Goal: Task Accomplishment & Management: Use online tool/utility

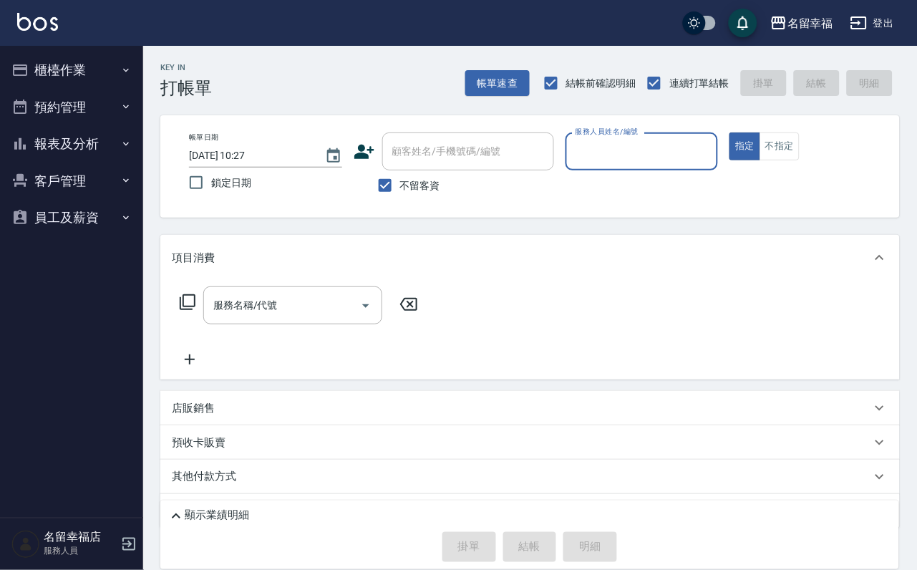
click at [88, 63] on button "櫃檯作業" at bounding box center [72, 70] width 132 height 37
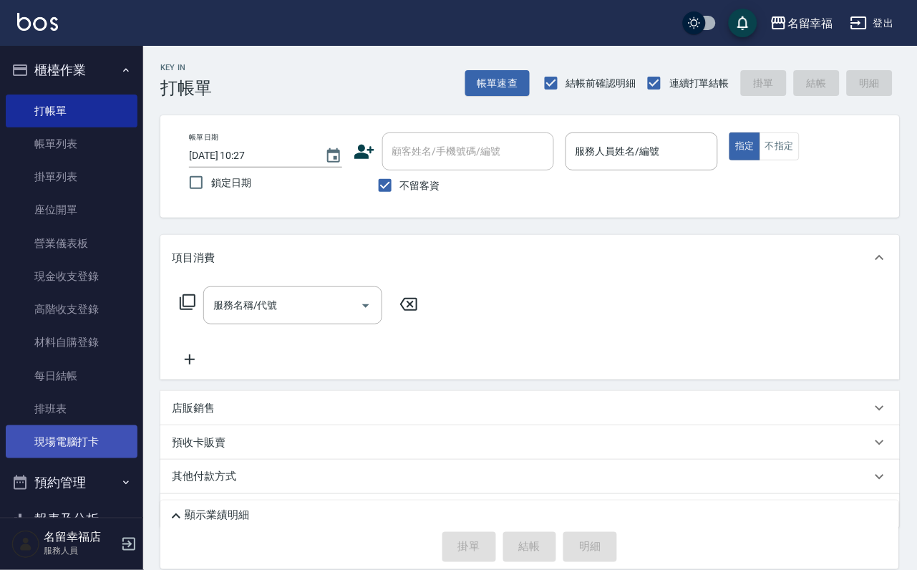
click at [96, 458] on link "現場電腦打卡" at bounding box center [72, 441] width 132 height 33
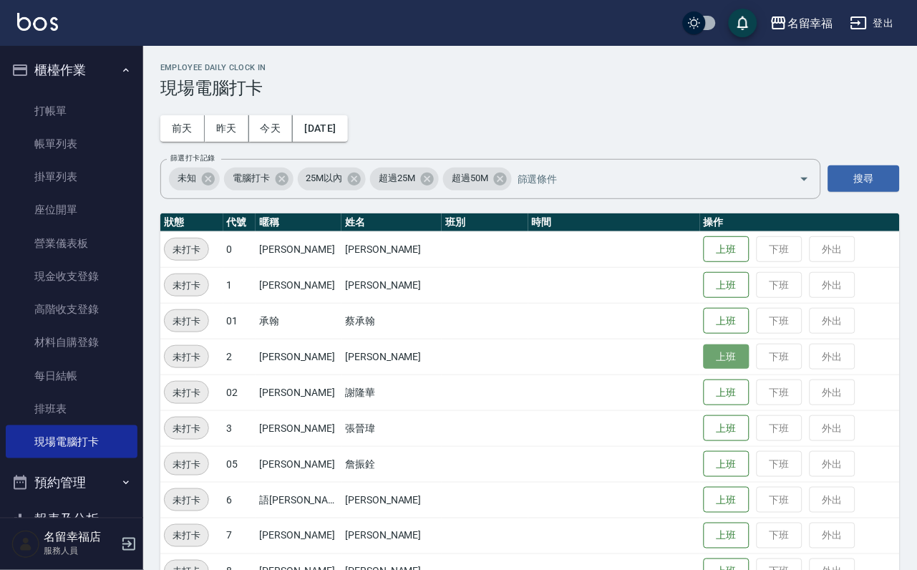
click at [708, 349] on button "上班" at bounding box center [726, 356] width 46 height 25
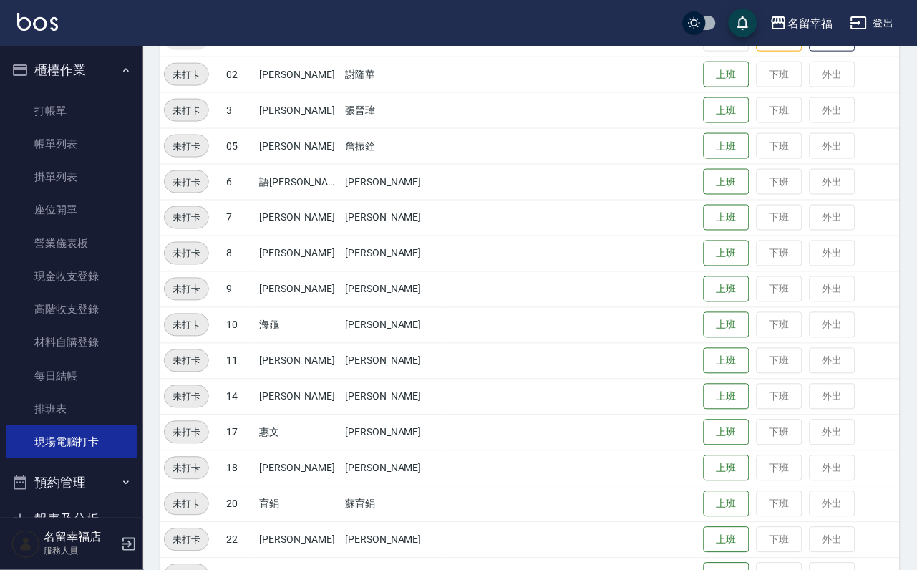
scroll to position [322, 0]
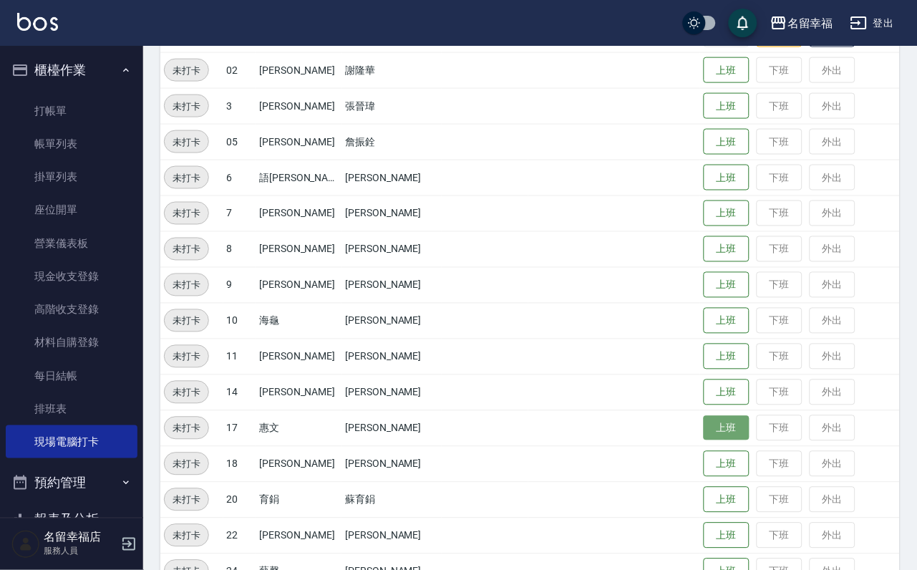
click at [724, 430] on button "上班" at bounding box center [726, 428] width 46 height 25
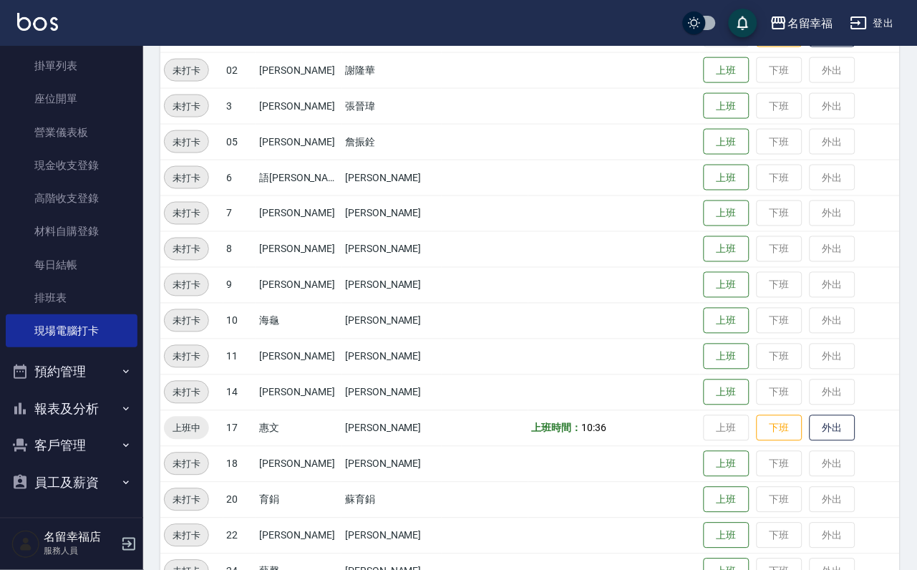
scroll to position [164, 0]
click at [104, 401] on button "報表及分析" at bounding box center [72, 408] width 132 height 37
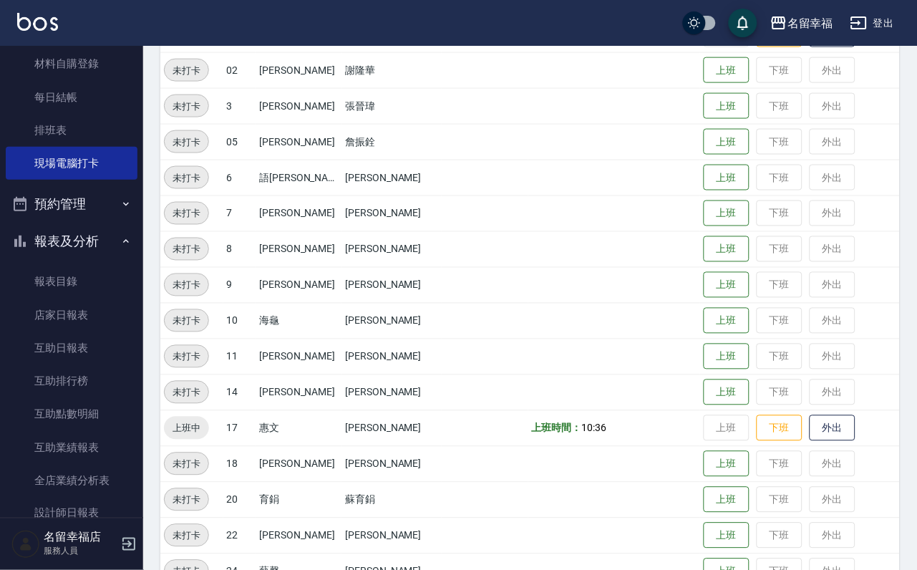
scroll to position [379, 0]
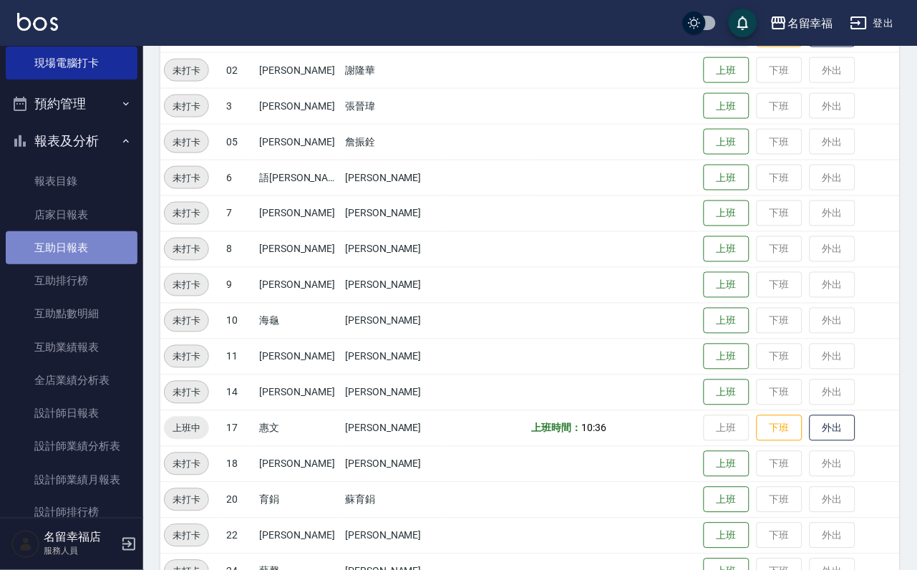
click at [94, 264] on link "互助日報表" at bounding box center [72, 247] width 132 height 33
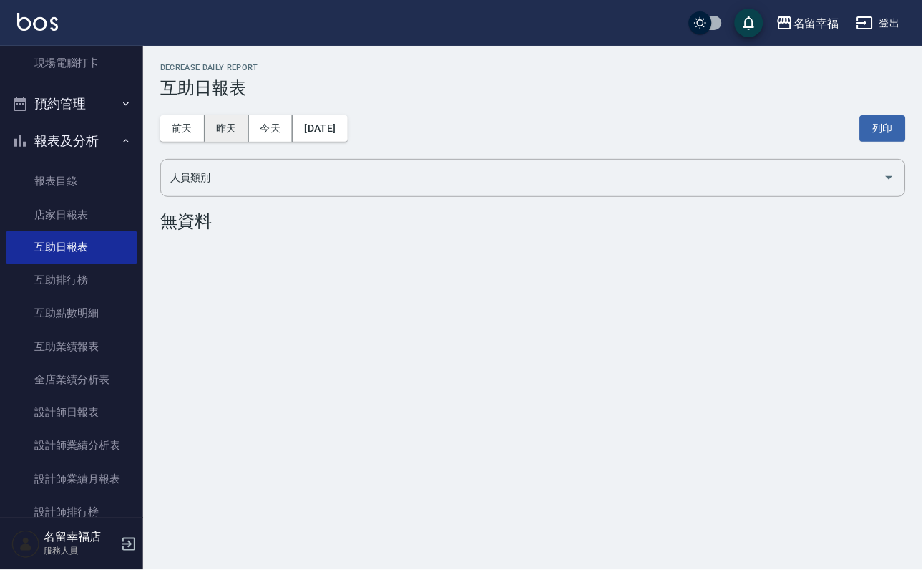
click at [240, 130] on button "昨天" at bounding box center [227, 128] width 44 height 26
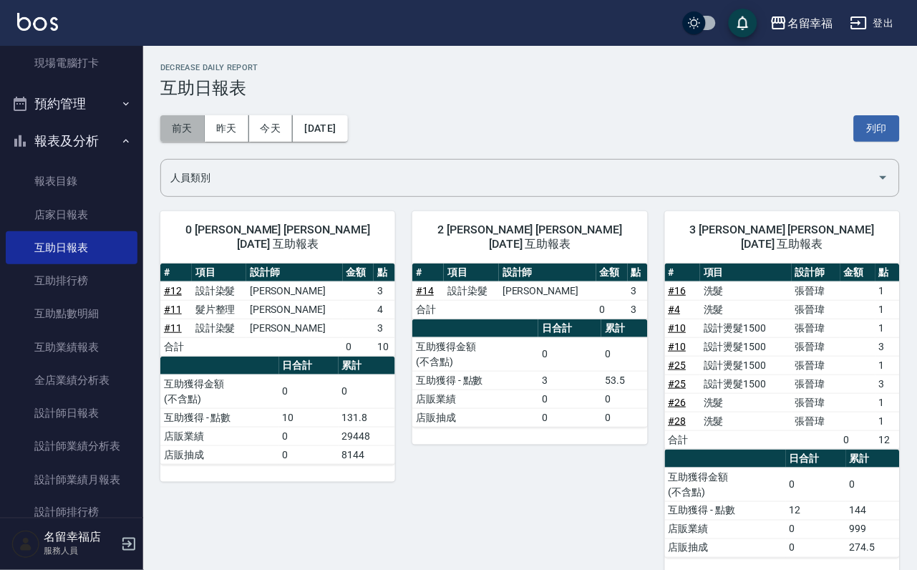
click at [198, 133] on button "前天" at bounding box center [182, 128] width 44 height 26
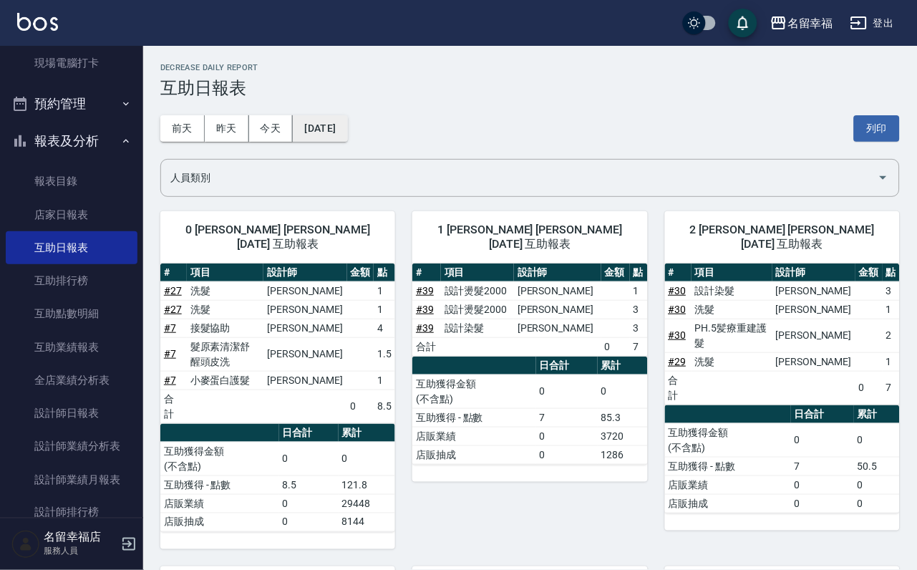
click at [347, 139] on button "[DATE]" at bounding box center [320, 128] width 54 height 26
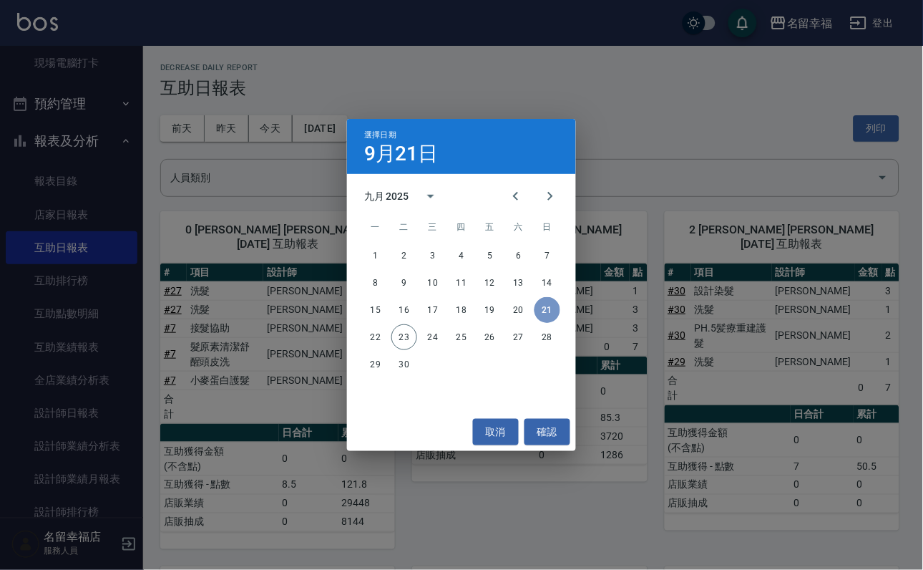
click at [543, 306] on button "21" at bounding box center [548, 310] width 26 height 26
click at [565, 427] on button "確認" at bounding box center [548, 432] width 46 height 26
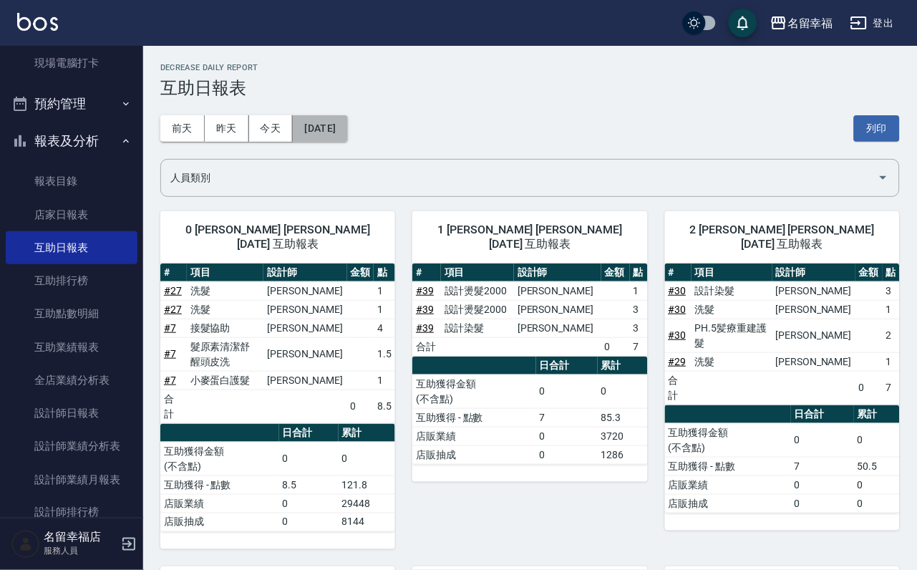
click at [346, 129] on button "[DATE]" at bounding box center [320, 128] width 54 height 26
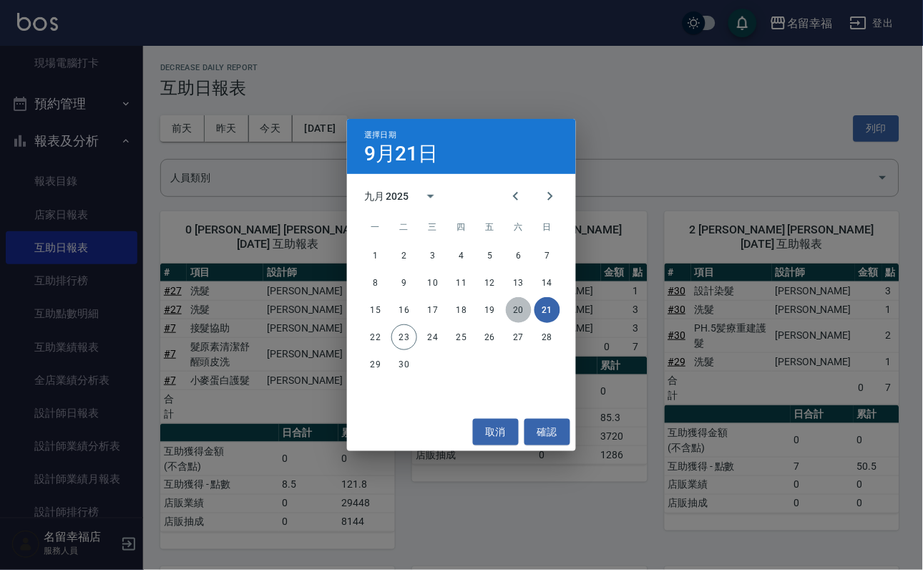
click at [521, 309] on button "20" at bounding box center [519, 310] width 26 height 26
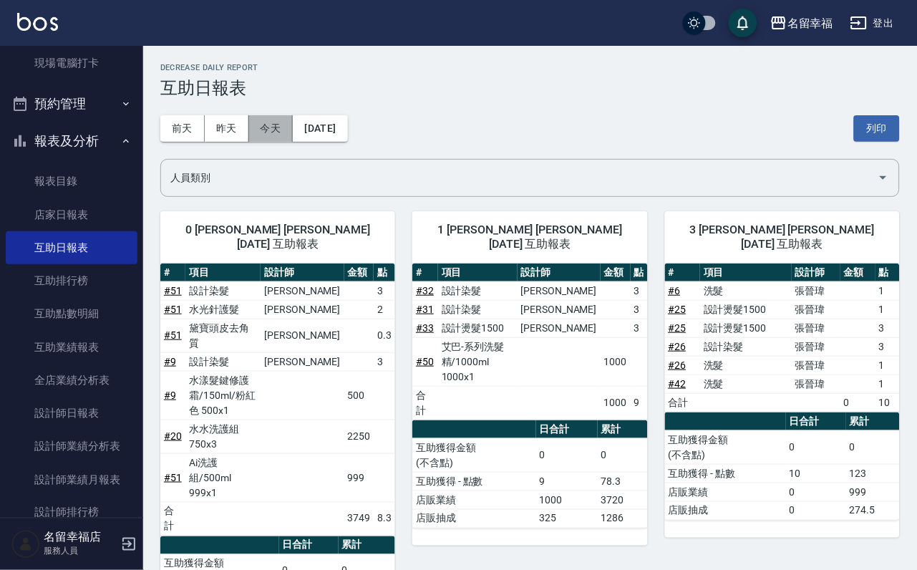
click at [291, 138] on button "今天" at bounding box center [271, 128] width 44 height 26
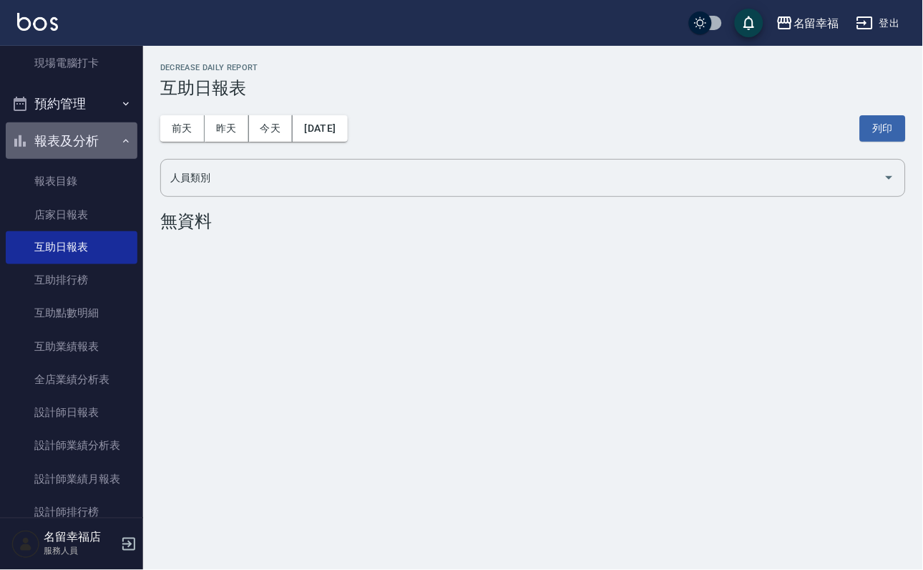
click at [105, 160] on button "報表及分析" at bounding box center [72, 140] width 132 height 37
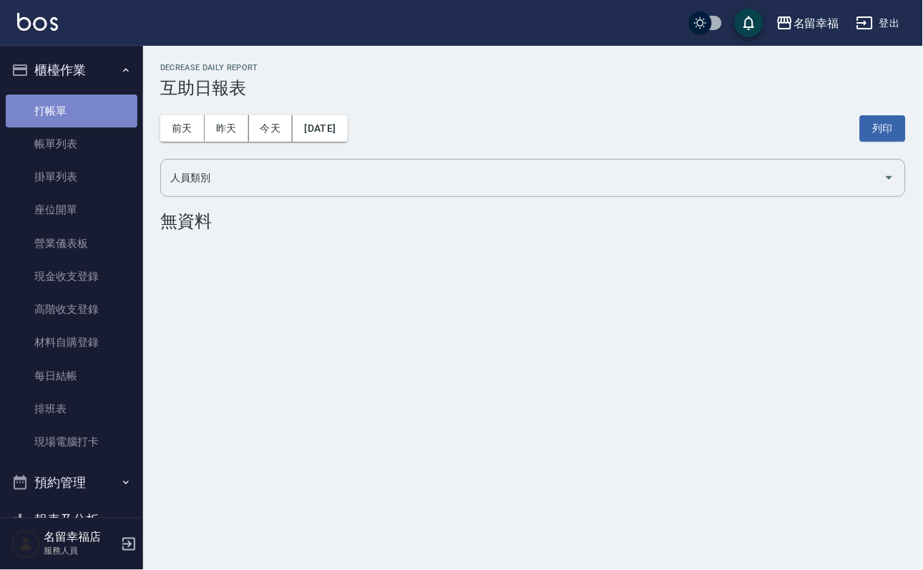
click at [74, 120] on link "打帳單" at bounding box center [72, 110] width 132 height 33
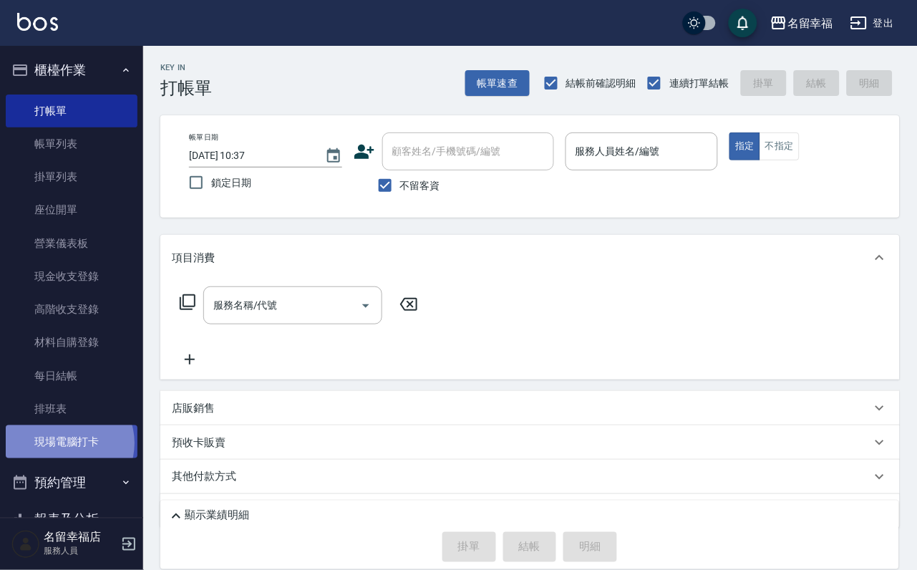
click at [67, 458] on link "現場電腦打卡" at bounding box center [72, 441] width 132 height 33
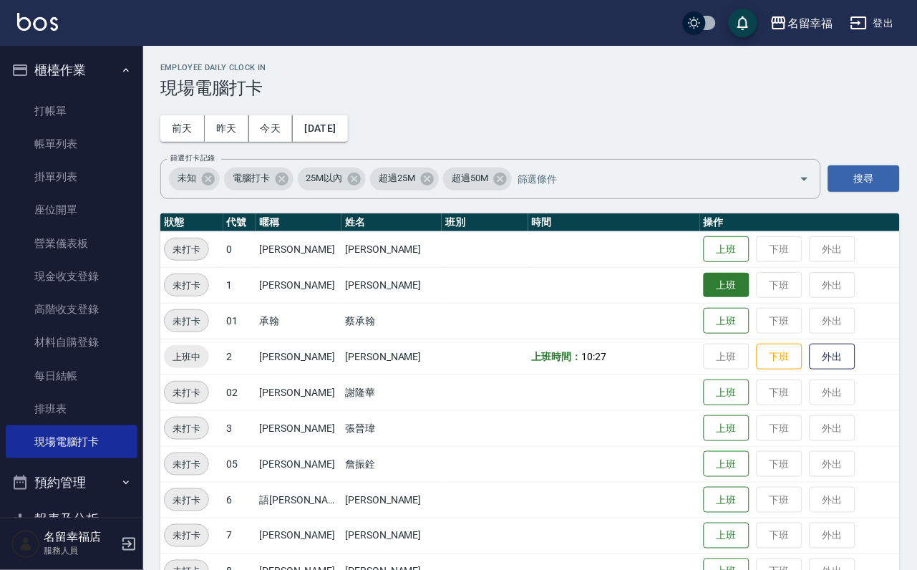
click at [716, 297] on button "上班" at bounding box center [726, 285] width 46 height 25
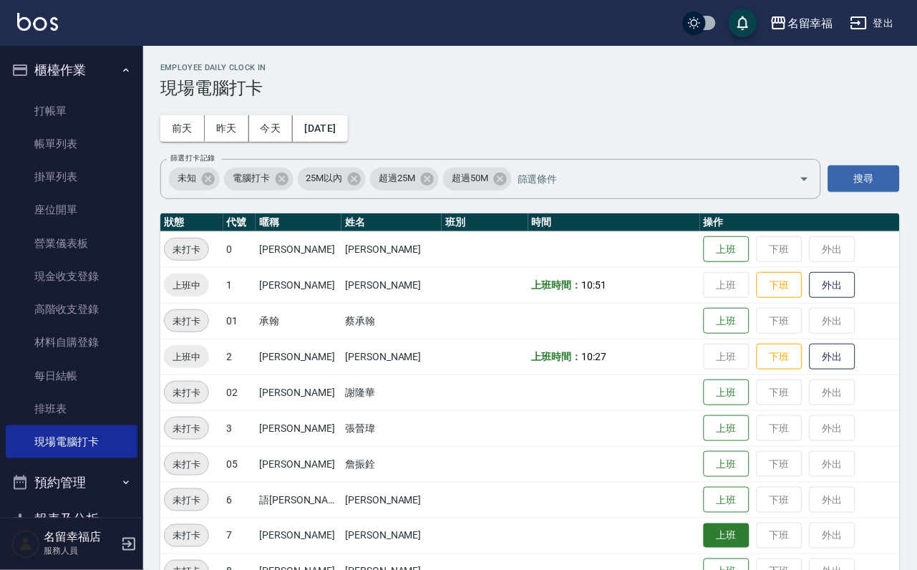
click at [713, 533] on button "上班" at bounding box center [726, 535] width 46 height 25
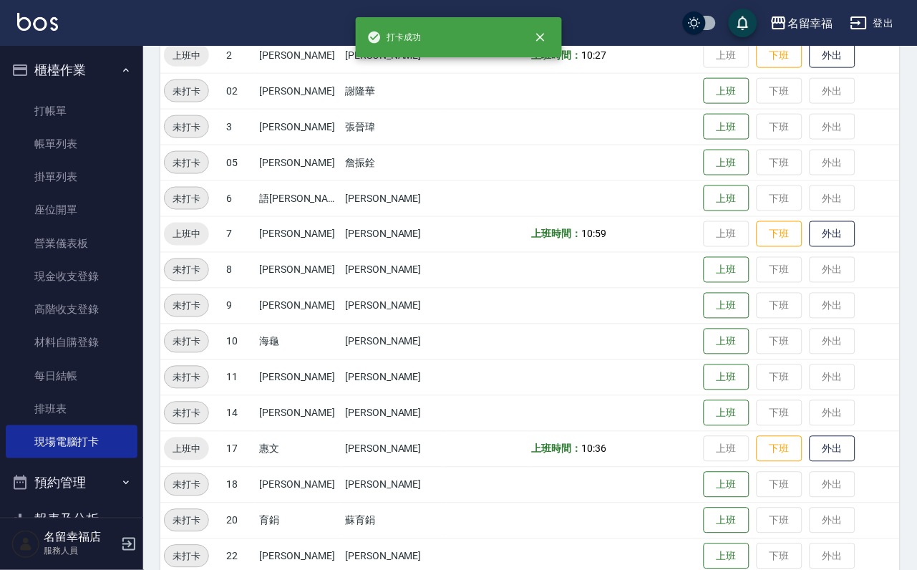
scroll to position [322, 0]
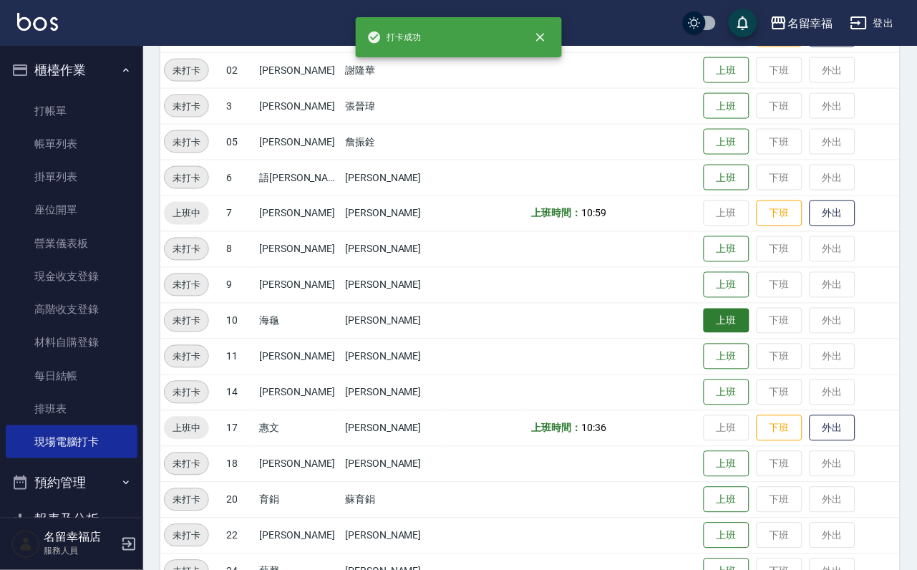
click at [704, 321] on button "上班" at bounding box center [726, 320] width 46 height 25
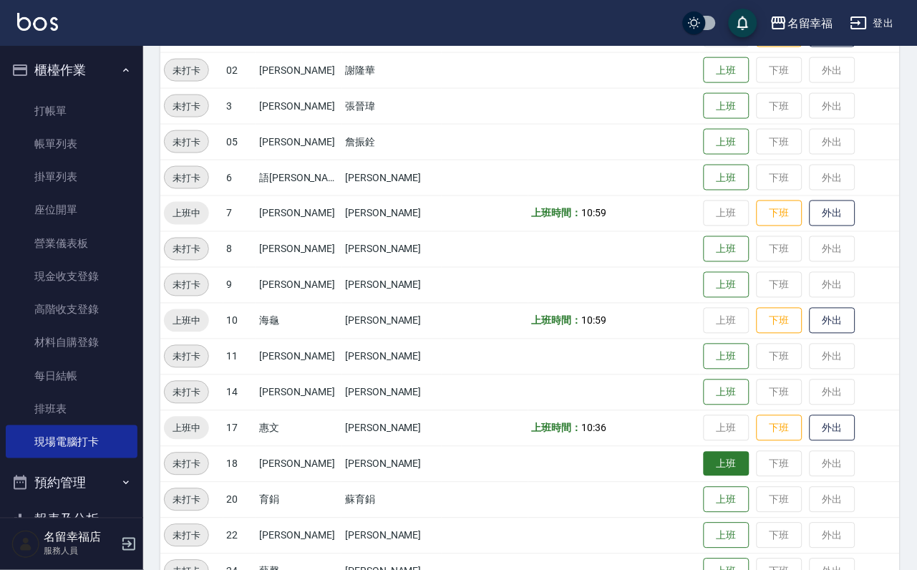
click at [710, 473] on button "上班" at bounding box center [726, 464] width 46 height 25
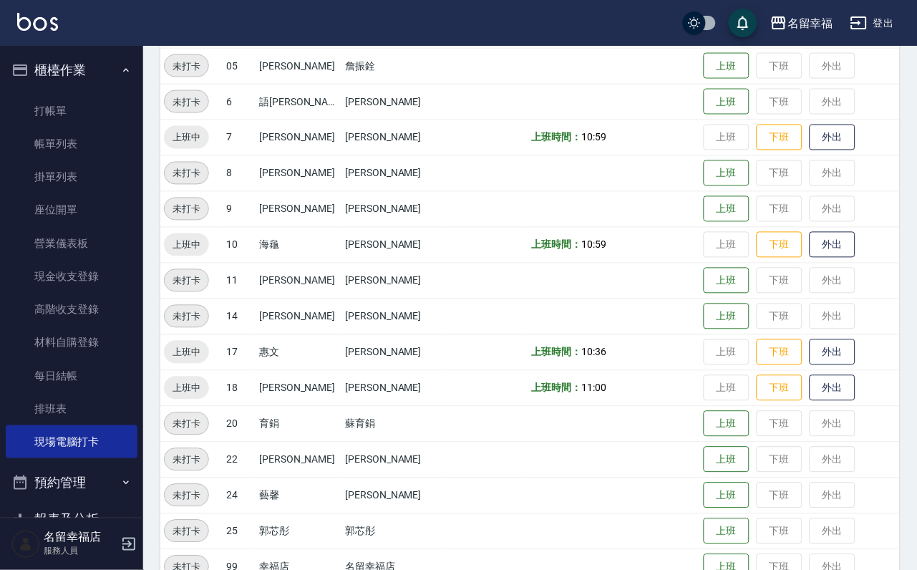
scroll to position [429, 0]
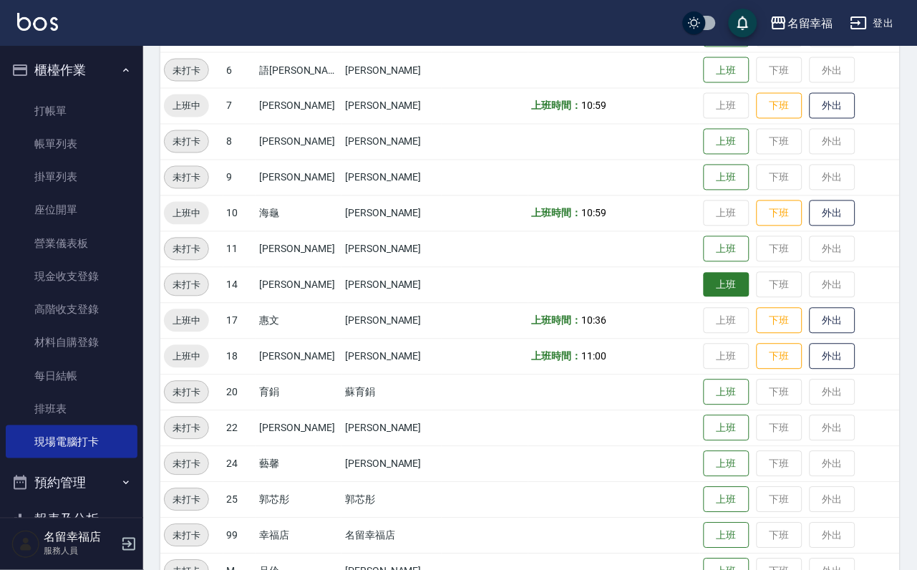
click at [706, 283] on button "上班" at bounding box center [726, 285] width 46 height 25
